Goal: Task Accomplishment & Management: Manage account settings

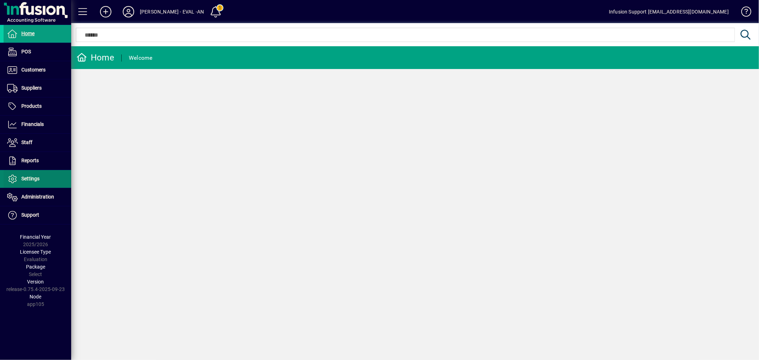
click at [43, 179] on span at bounding box center [38, 178] width 68 height 17
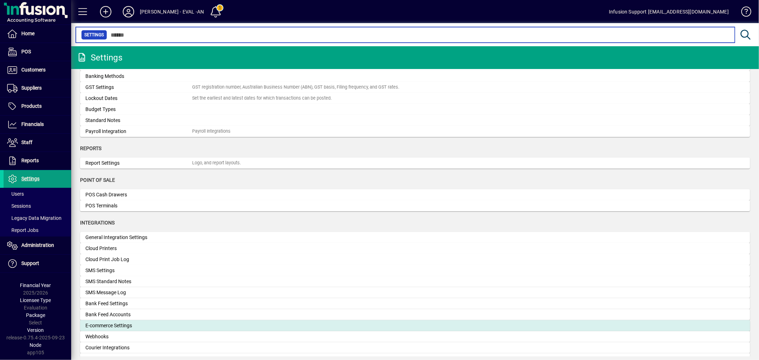
scroll to position [118, 0]
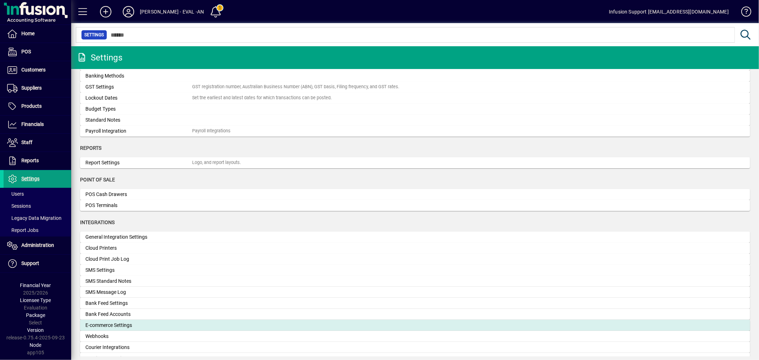
click at [107, 321] on mat-card "E-commerce Settings" at bounding box center [415, 325] width 670 height 11
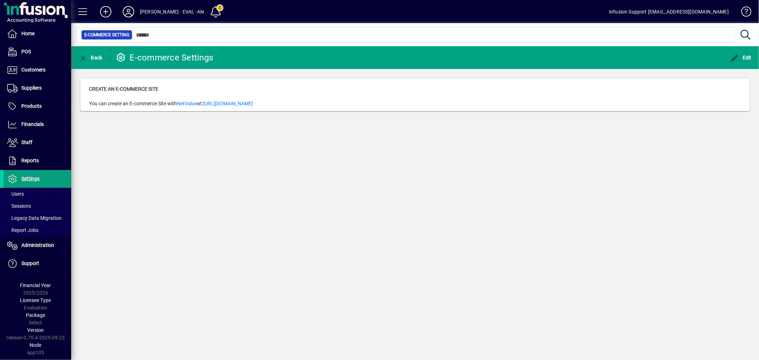
click at [130, 8] on icon at bounding box center [128, 11] width 14 height 11
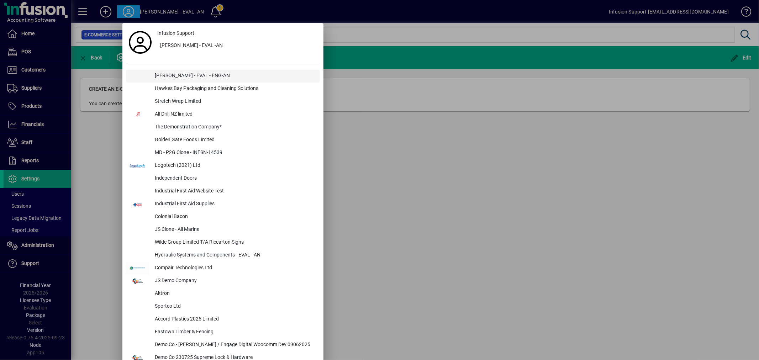
click at [162, 79] on div "[PERSON_NAME] - EVAL - ENG-AN" at bounding box center [234, 76] width 171 height 13
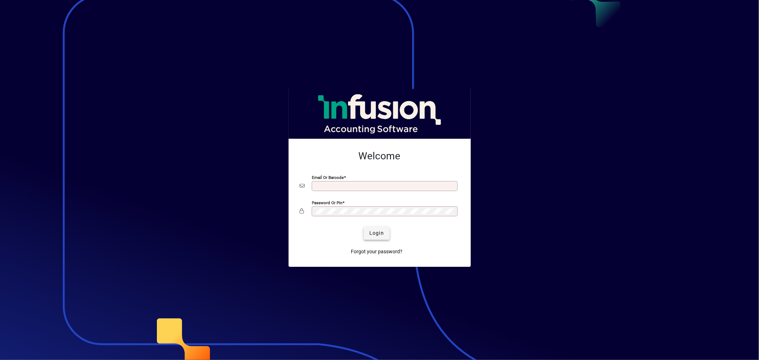
type input "**********"
click at [372, 232] on span "Login" at bounding box center [376, 232] width 15 height 7
